Goal: Task Accomplishment & Management: Manage account settings

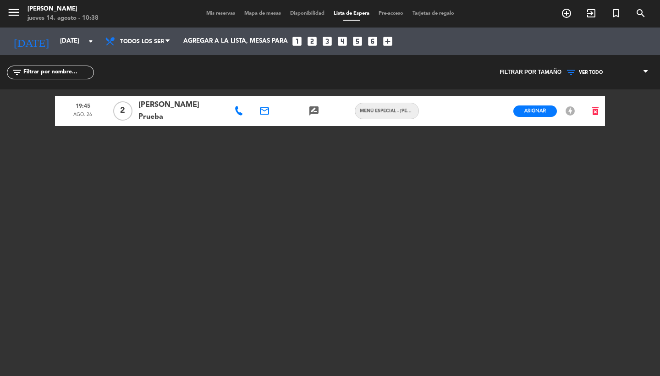
click at [238, 114] on div at bounding box center [239, 111] width 25 height 30
click at [238, 108] on icon at bounding box center [238, 110] width 9 height 9
click at [265, 109] on icon "email" at bounding box center [264, 110] width 11 height 11
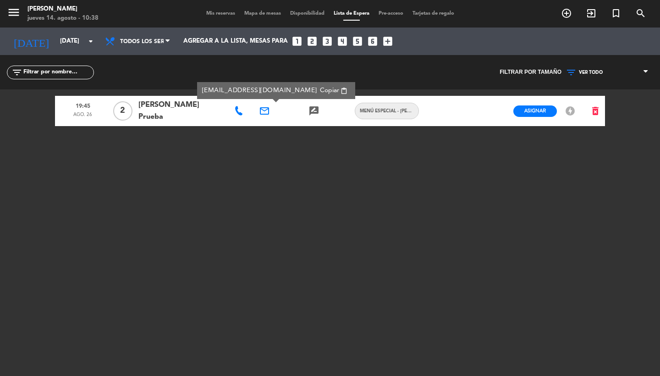
click at [596, 110] on icon "delete_forever" at bounding box center [595, 110] width 11 height 11
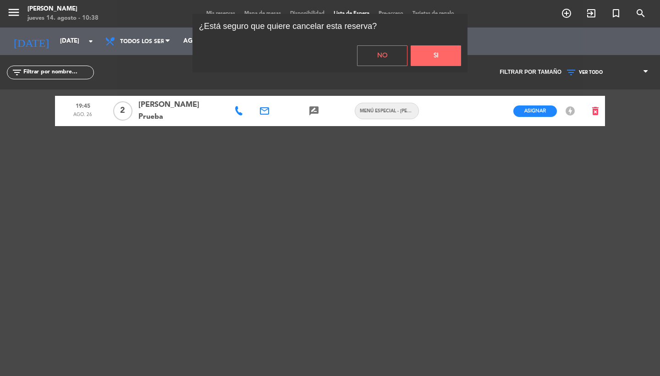
click at [434, 57] on button "Si" at bounding box center [436, 55] width 50 height 21
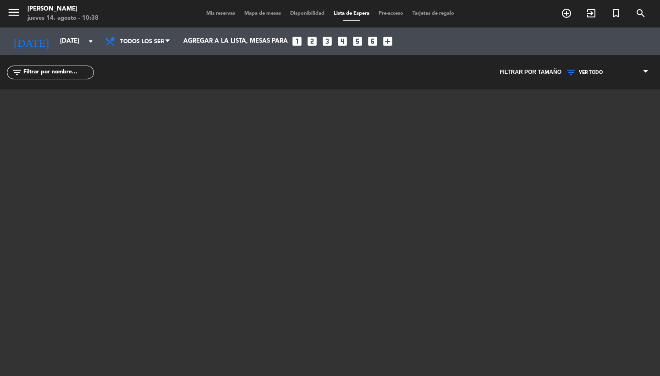
click at [214, 12] on span "Mis reservas" at bounding box center [221, 13] width 38 height 5
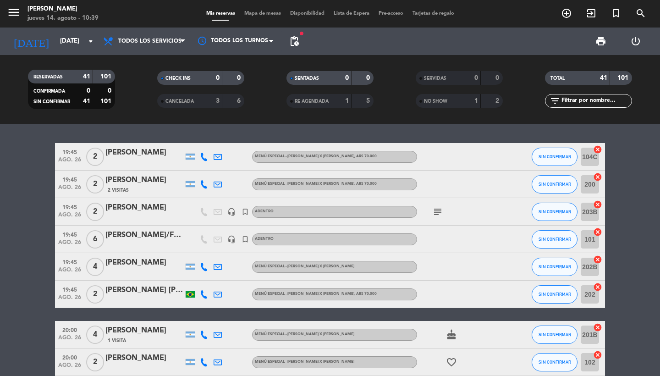
click at [15, 16] on icon "menu" at bounding box center [14, 13] width 14 height 14
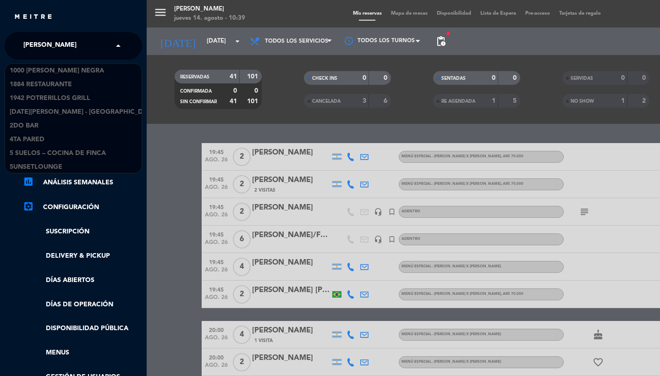
click at [43, 43] on span "[PERSON_NAME]" at bounding box center [49, 45] width 53 height 19
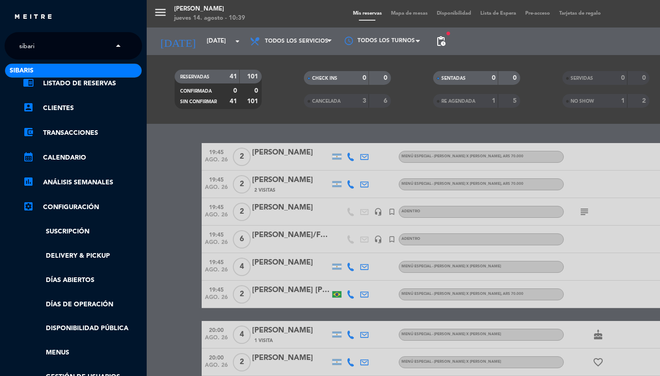
type input "sibaris"
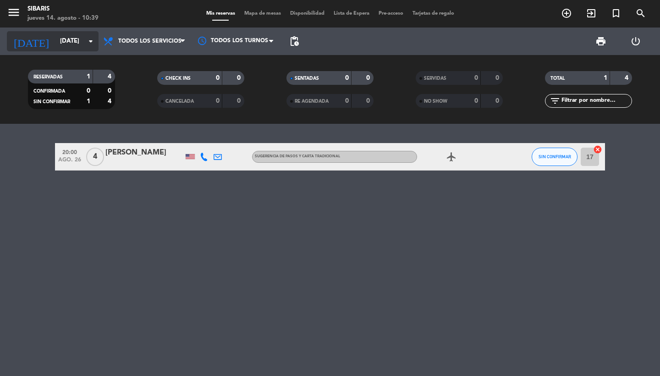
click at [71, 48] on input "[DATE]" at bounding box center [95, 41] width 81 height 17
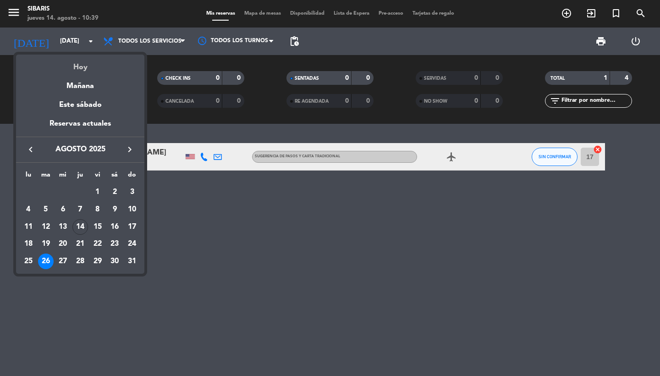
click at [79, 71] on div "Hoy" at bounding box center [80, 64] width 128 height 19
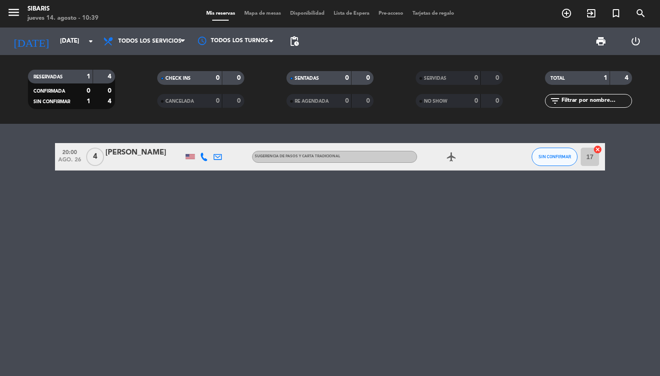
type input "jue. 14 ago."
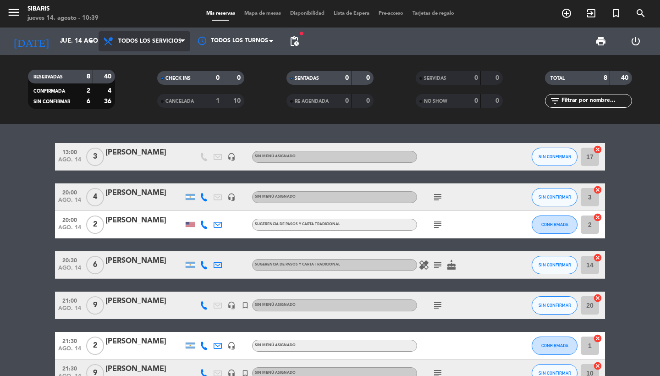
click at [176, 40] on span "Todos los servicios" at bounding box center [149, 41] width 63 height 6
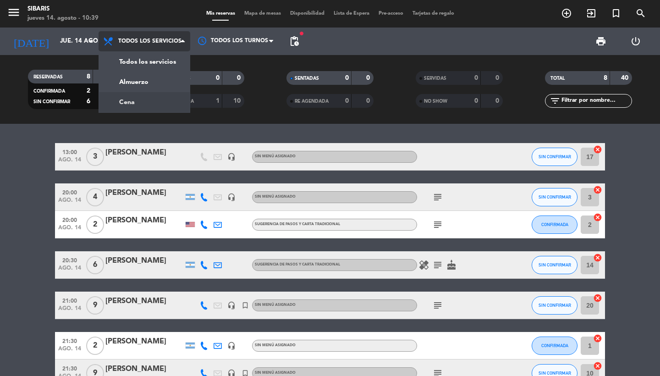
click at [148, 97] on div "menu sibaris [DATE] 14. agosto - 10:39 Mis reservas Mapa de mesas Disponibilida…" at bounding box center [330, 62] width 660 height 124
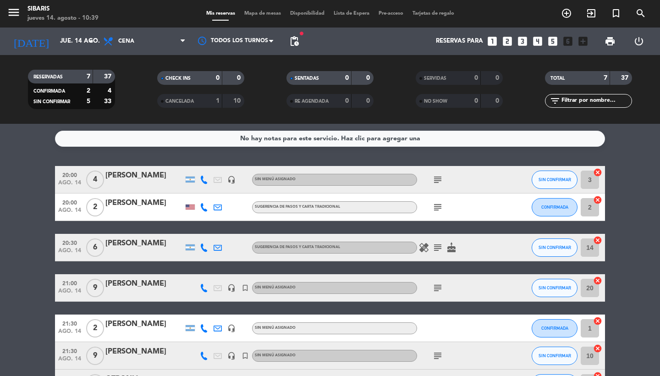
click at [269, 11] on span "Mapa de mesas" at bounding box center [263, 13] width 46 height 5
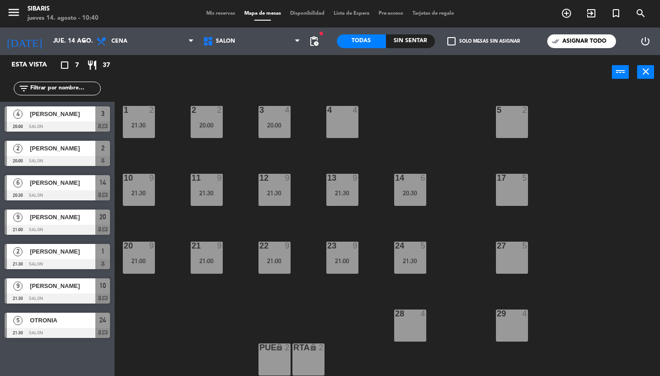
click at [223, 13] on span "Mis reservas" at bounding box center [221, 13] width 38 height 5
